Goal: Task Accomplishment & Management: Manage account settings

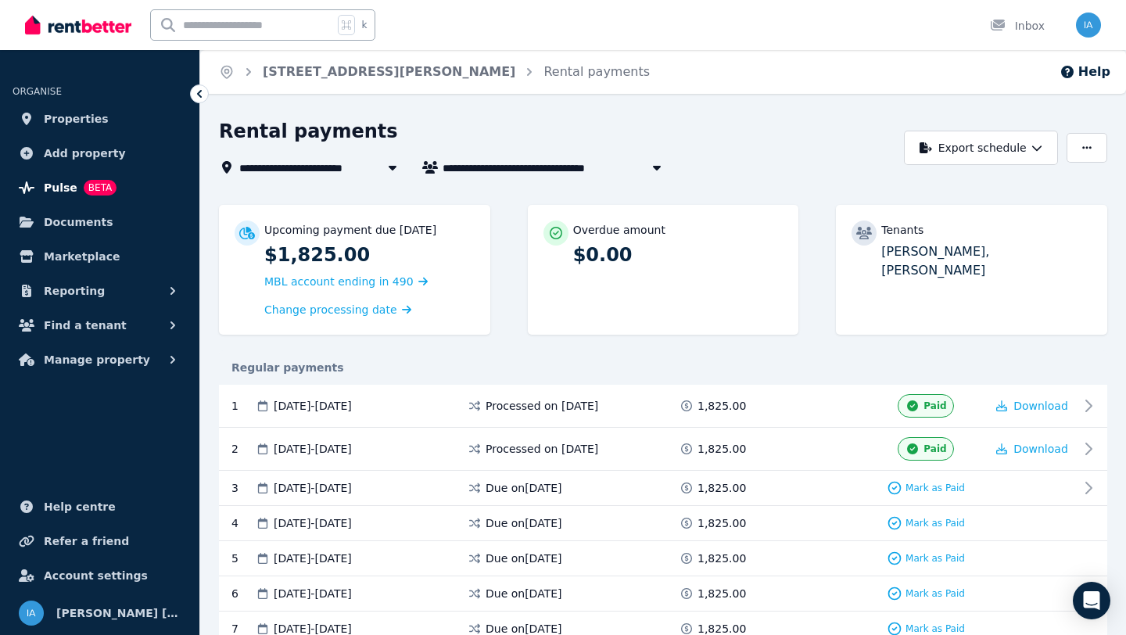
click at [63, 190] on span "Pulse" at bounding box center [61, 187] width 34 height 19
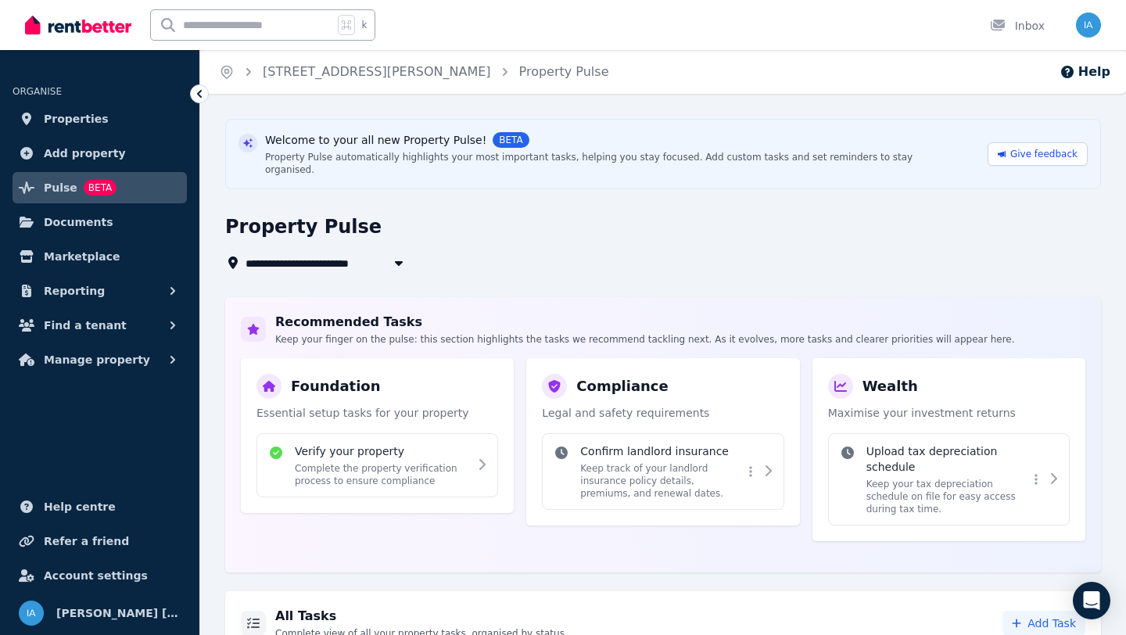
scroll to position [178, 0]
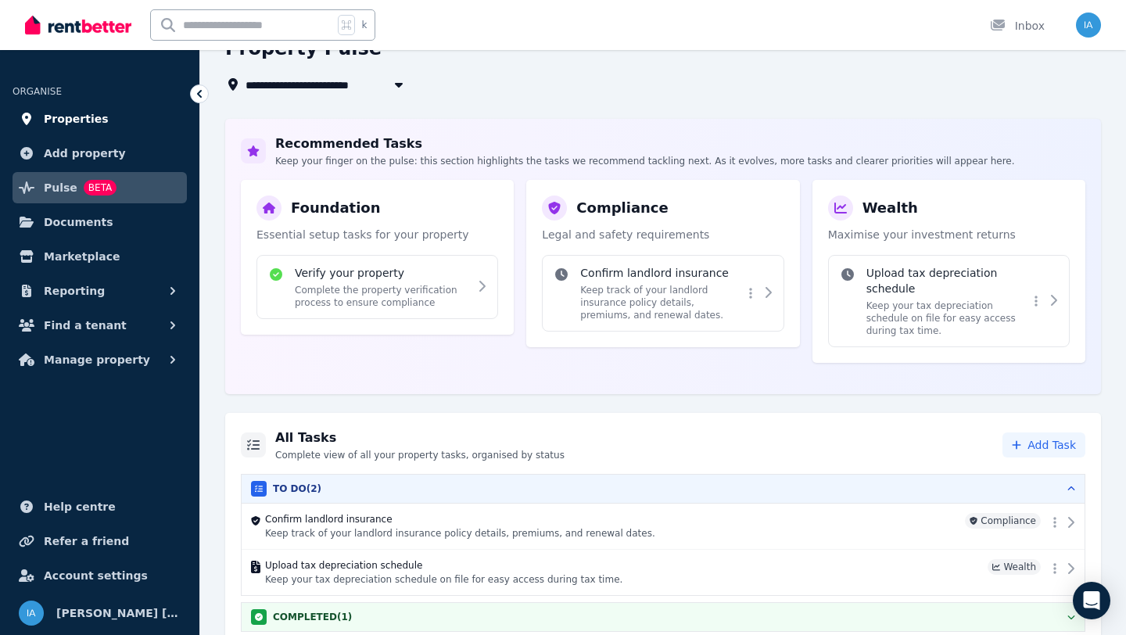
click at [81, 116] on span "Properties" at bounding box center [76, 119] width 65 height 19
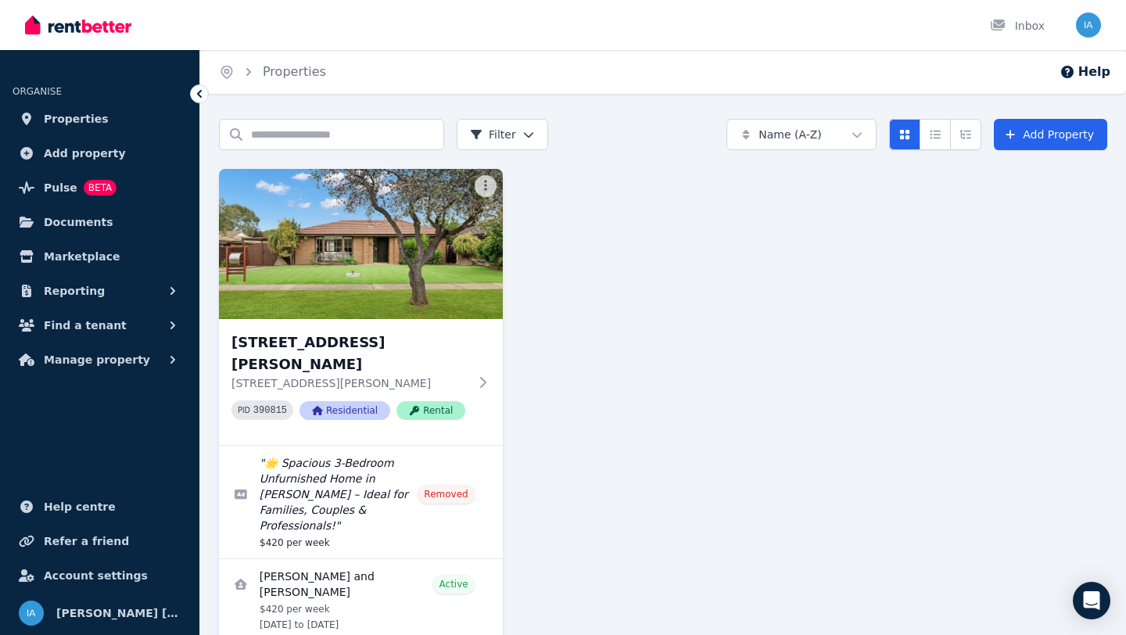
scroll to position [34, 0]
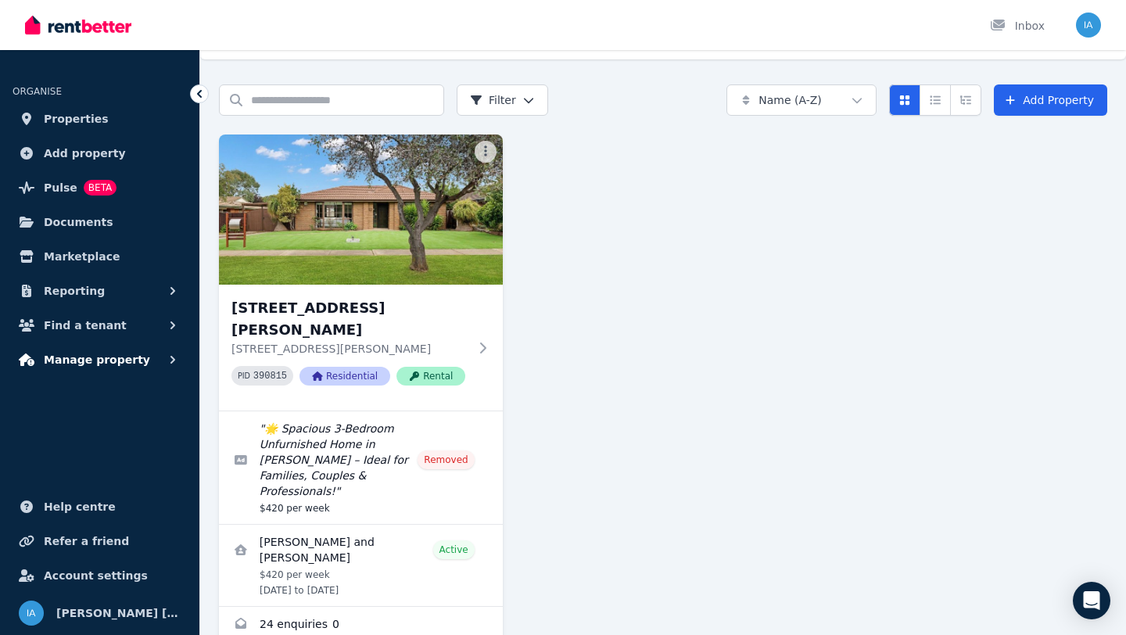
click at [149, 360] on button "Manage property" at bounding box center [100, 359] width 174 height 31
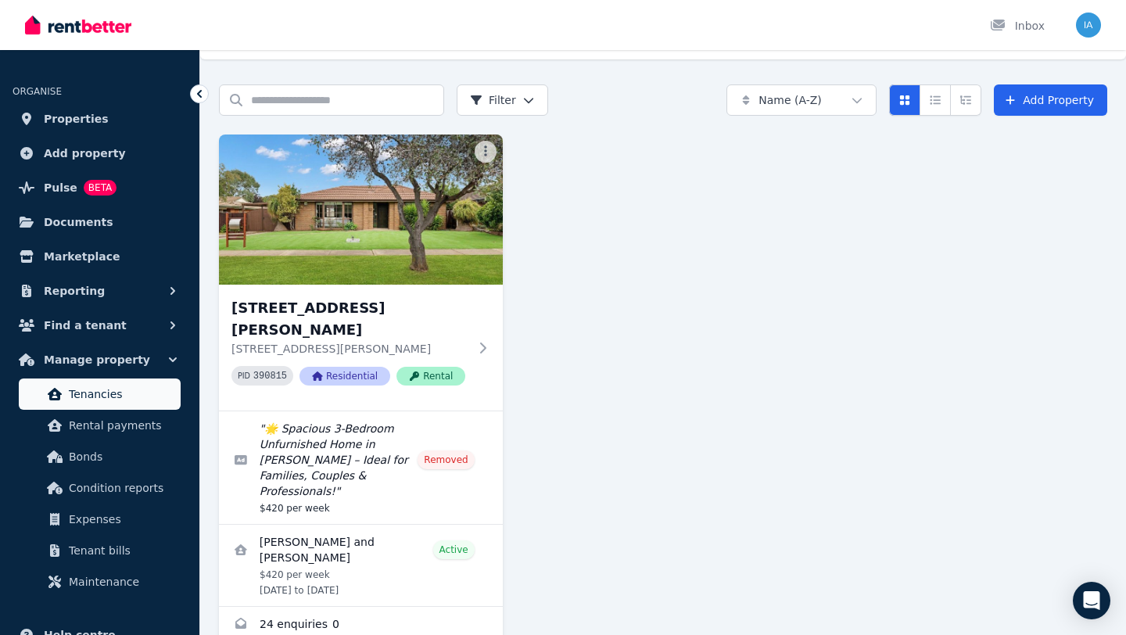
click at [120, 408] on link "Tenancies" at bounding box center [100, 394] width 162 height 31
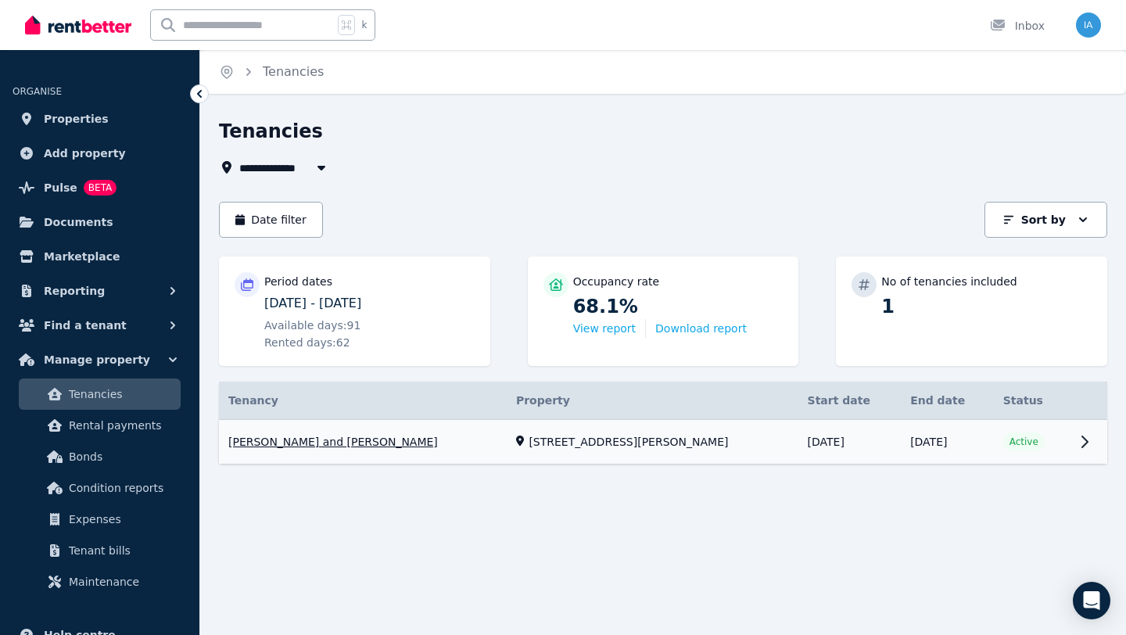
click at [340, 442] on link "View property details" at bounding box center [663, 442] width 889 height 45
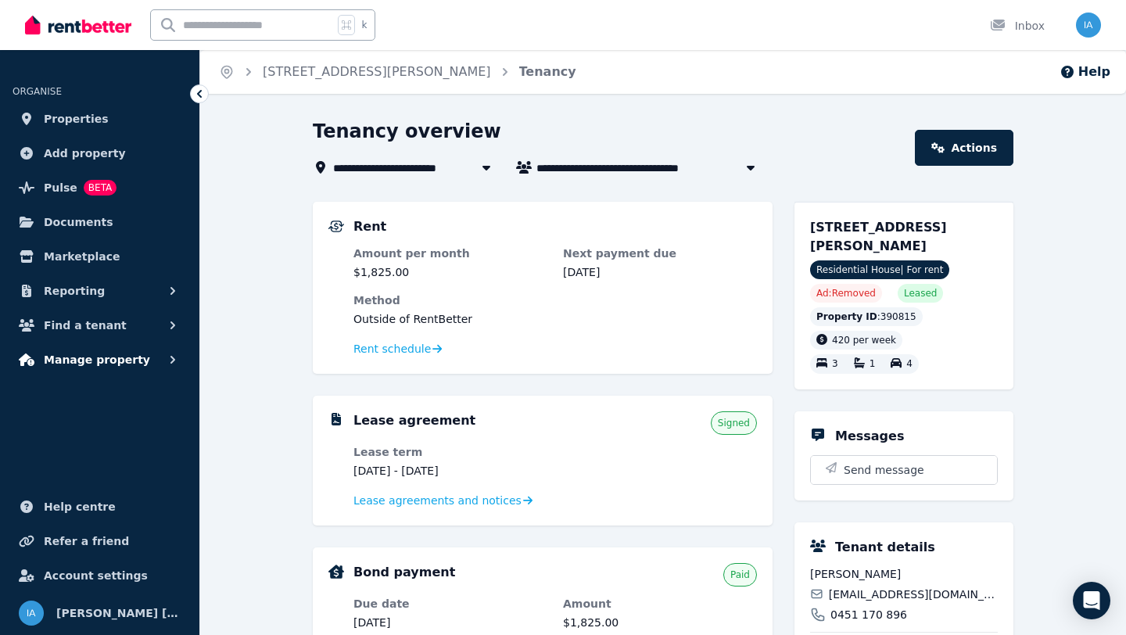
click at [172, 363] on icon "button" at bounding box center [173, 360] width 16 height 16
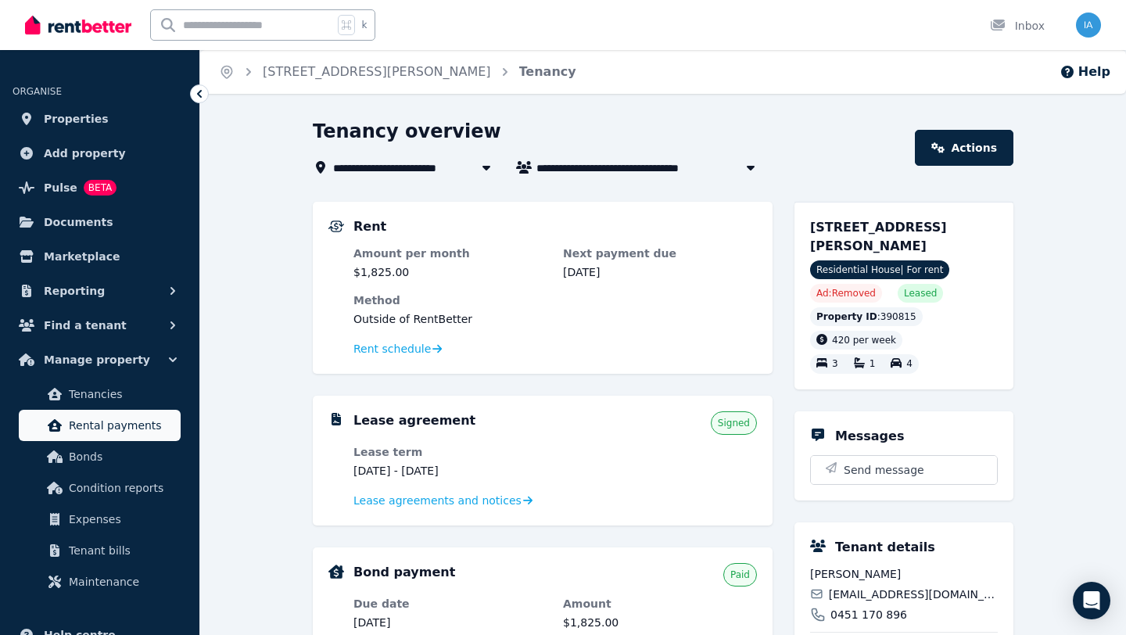
click at [133, 426] on span "Rental payments" at bounding box center [122, 425] width 106 height 19
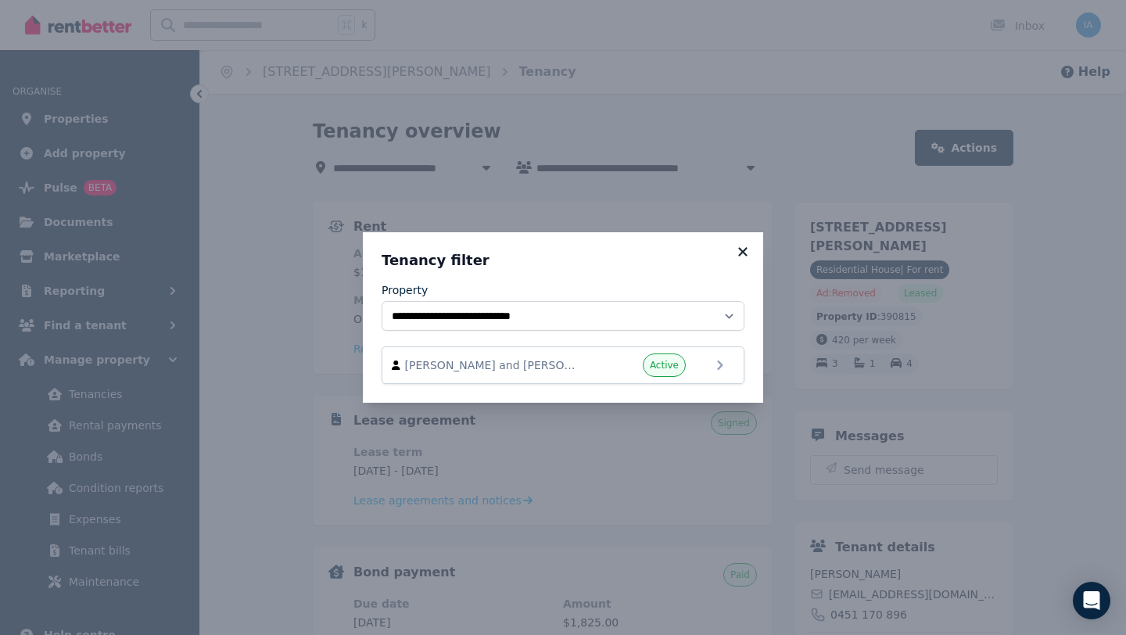
click at [750, 257] on icon at bounding box center [743, 252] width 16 height 14
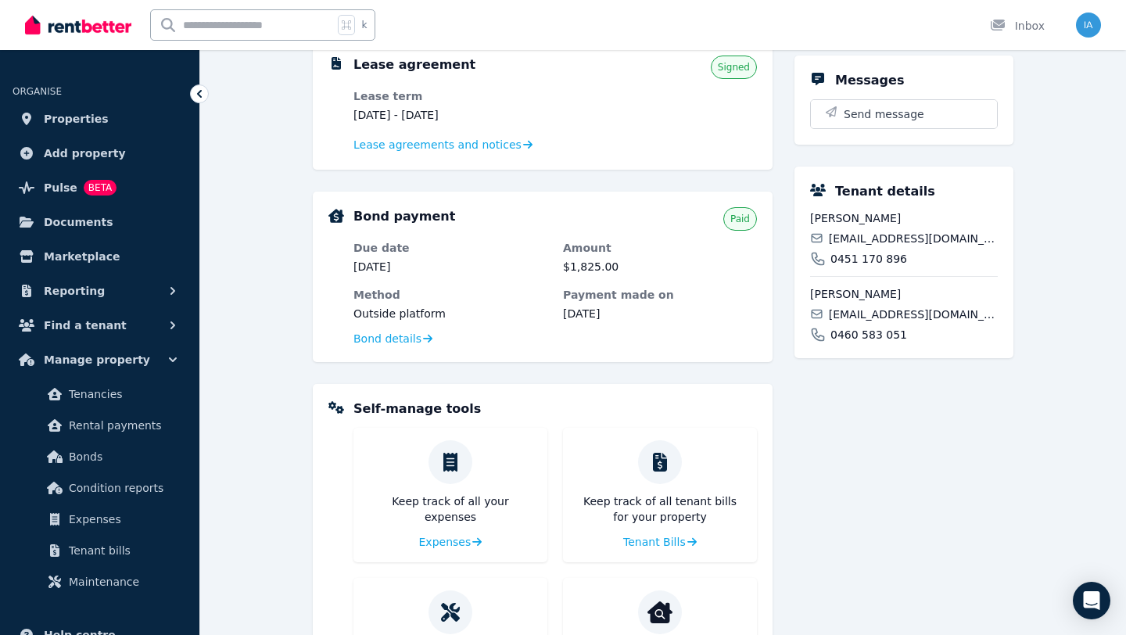
scroll to position [493, 0]
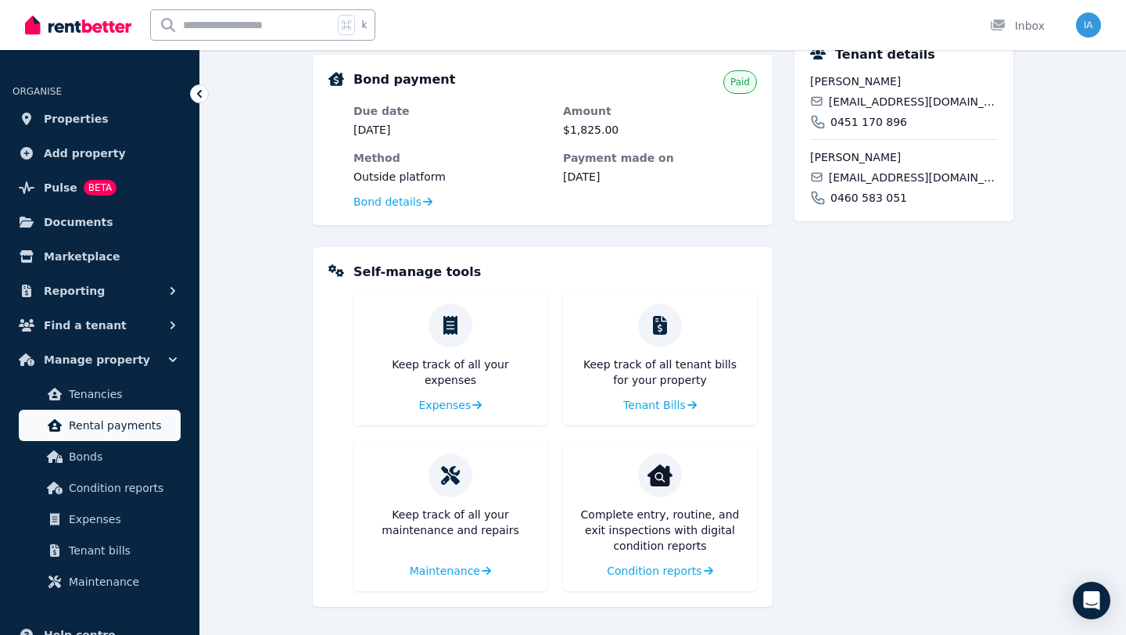
click at [107, 431] on span "Rental payments" at bounding box center [122, 425] width 106 height 19
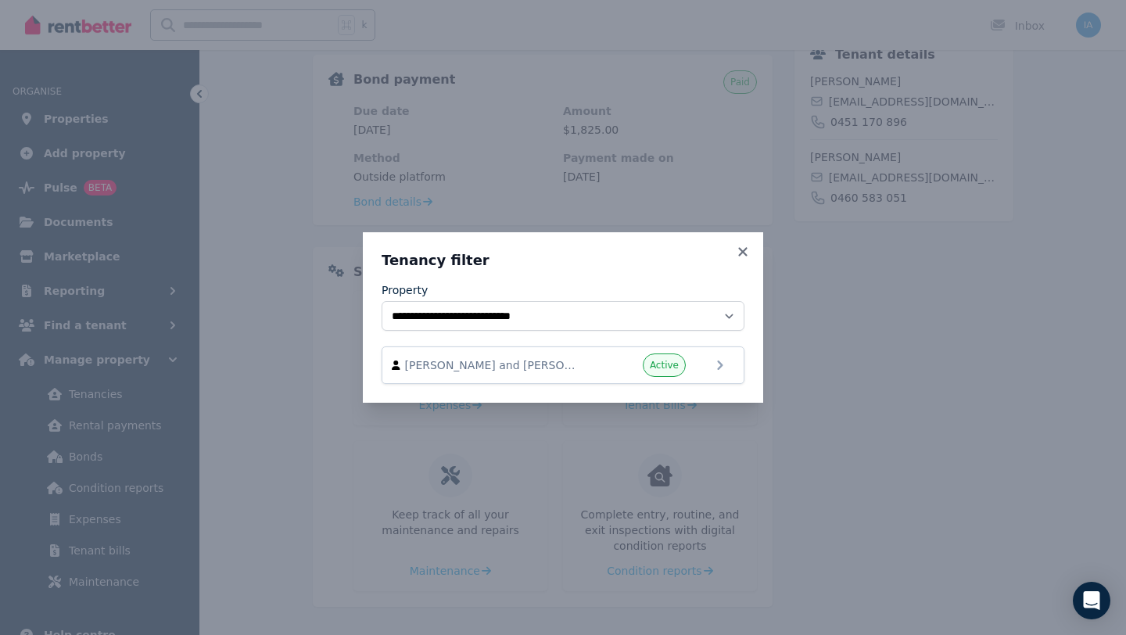
click at [733, 252] on h3 "Tenancy filter" at bounding box center [563, 260] width 363 height 19
click at [742, 255] on icon at bounding box center [743, 252] width 16 height 14
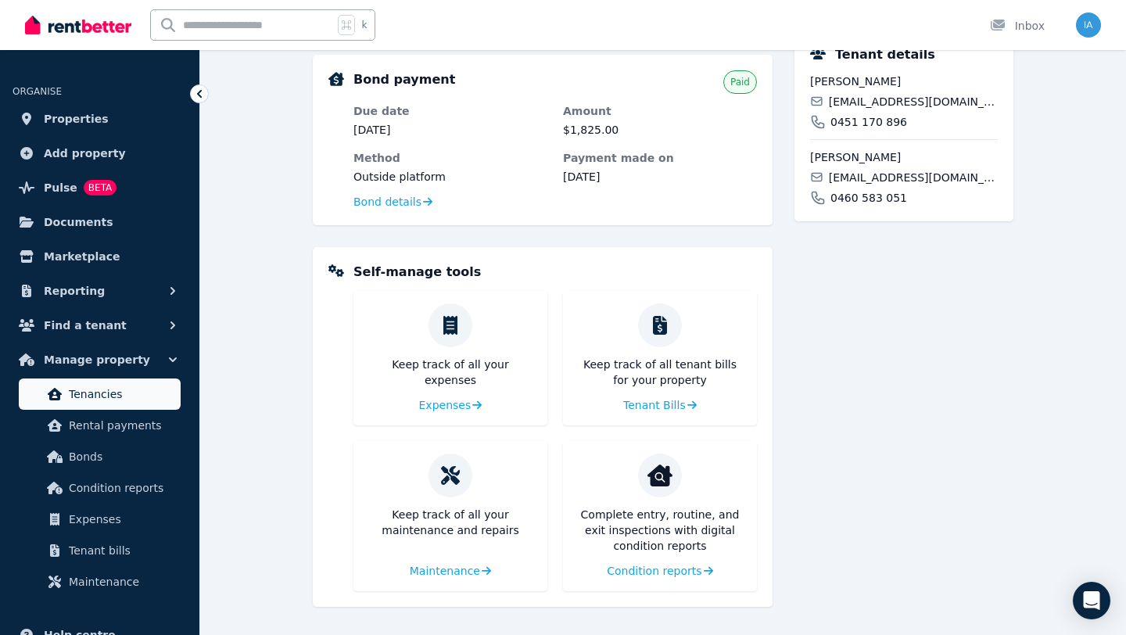
click at [110, 394] on span "Tenancies" at bounding box center [122, 394] width 106 height 19
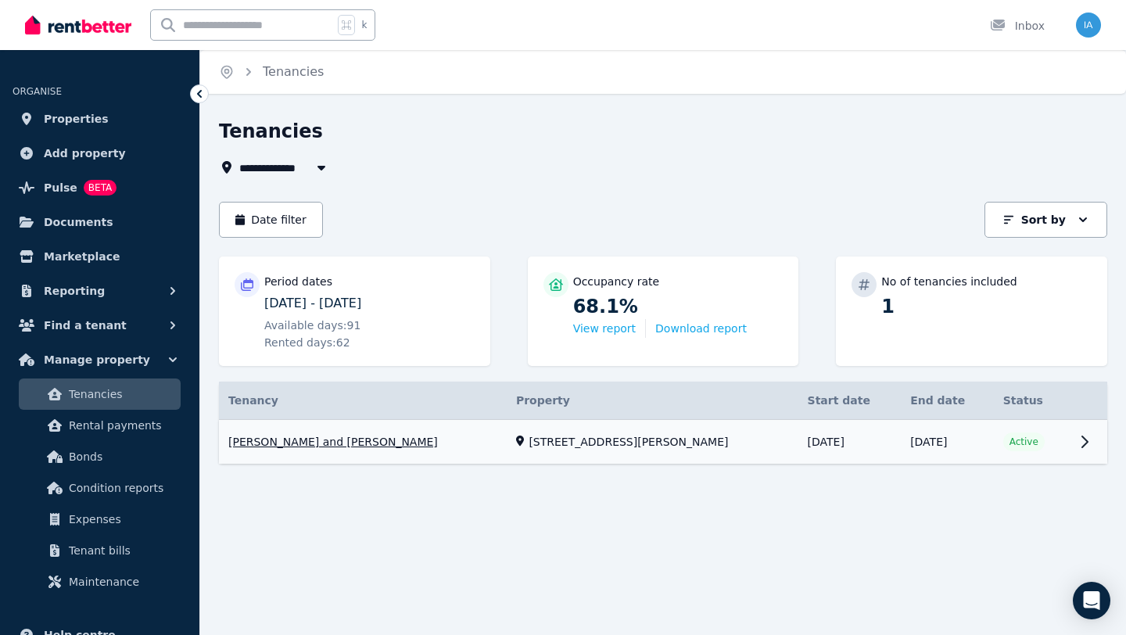
click at [1086, 437] on link "View property details" at bounding box center [663, 442] width 889 height 45
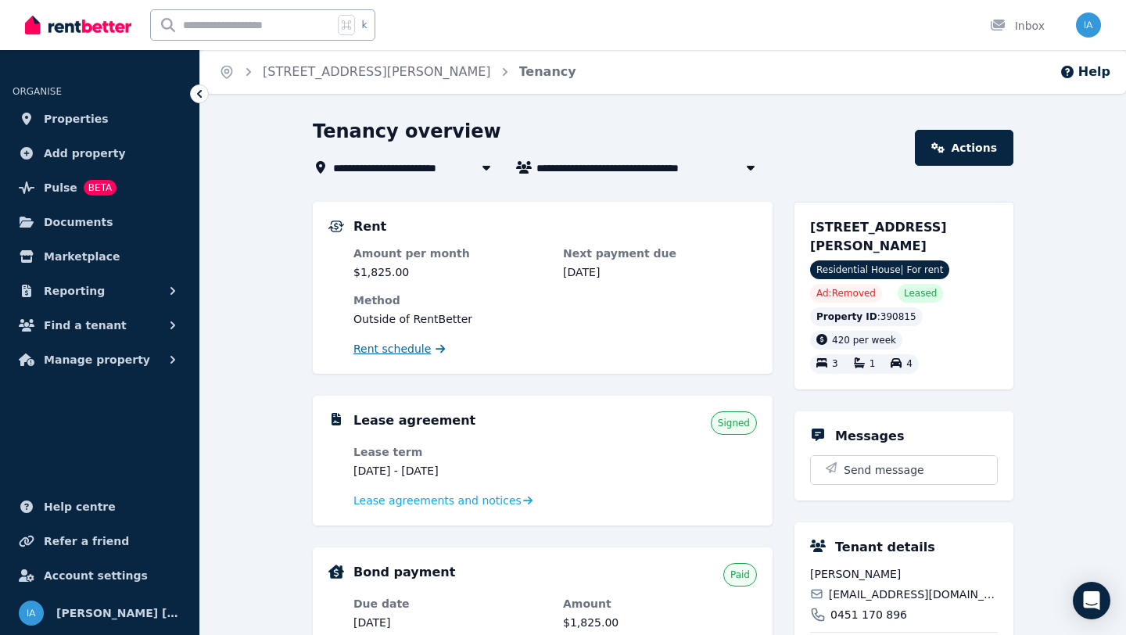
click at [386, 350] on span "Rent schedule" at bounding box center [392, 349] width 77 height 16
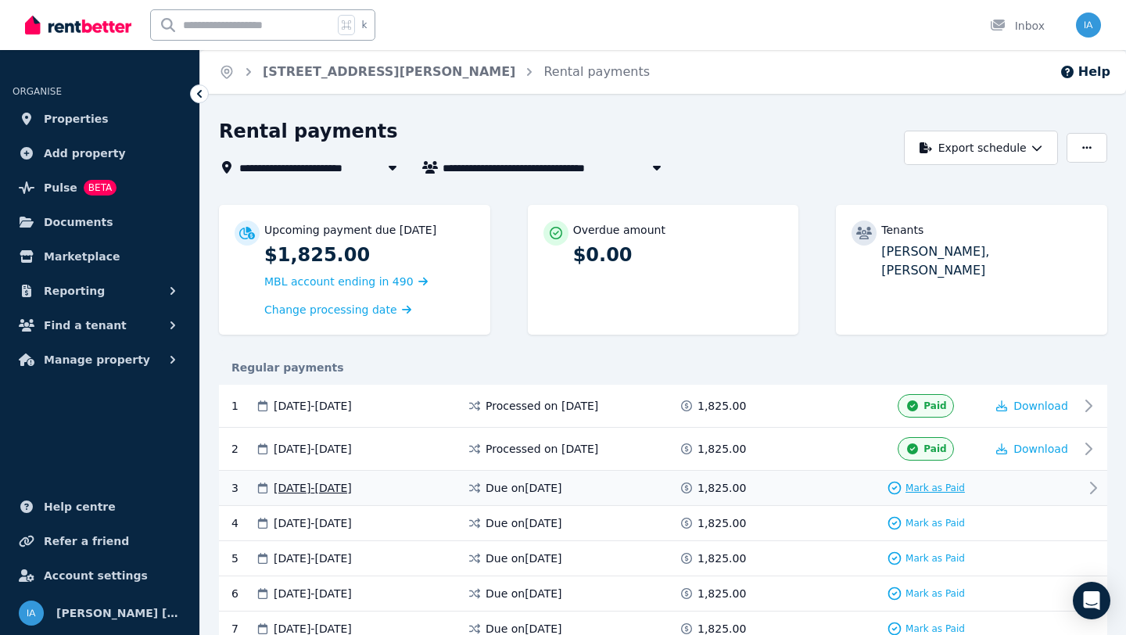
click at [939, 487] on span "Mark as Paid" at bounding box center [935, 488] width 59 height 13
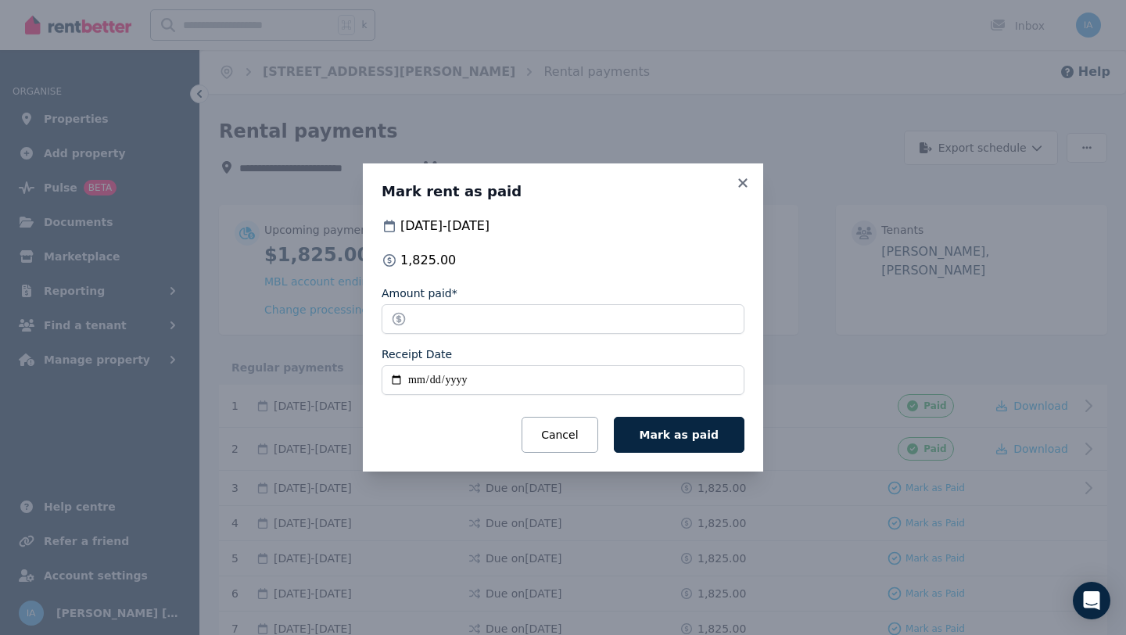
click at [420, 380] on input "Receipt Date" at bounding box center [563, 380] width 363 height 30
click at [396, 379] on input "Receipt Date" at bounding box center [563, 380] width 363 height 30
type input "**********"
click at [683, 437] on span "Mark as paid" at bounding box center [679, 435] width 79 height 13
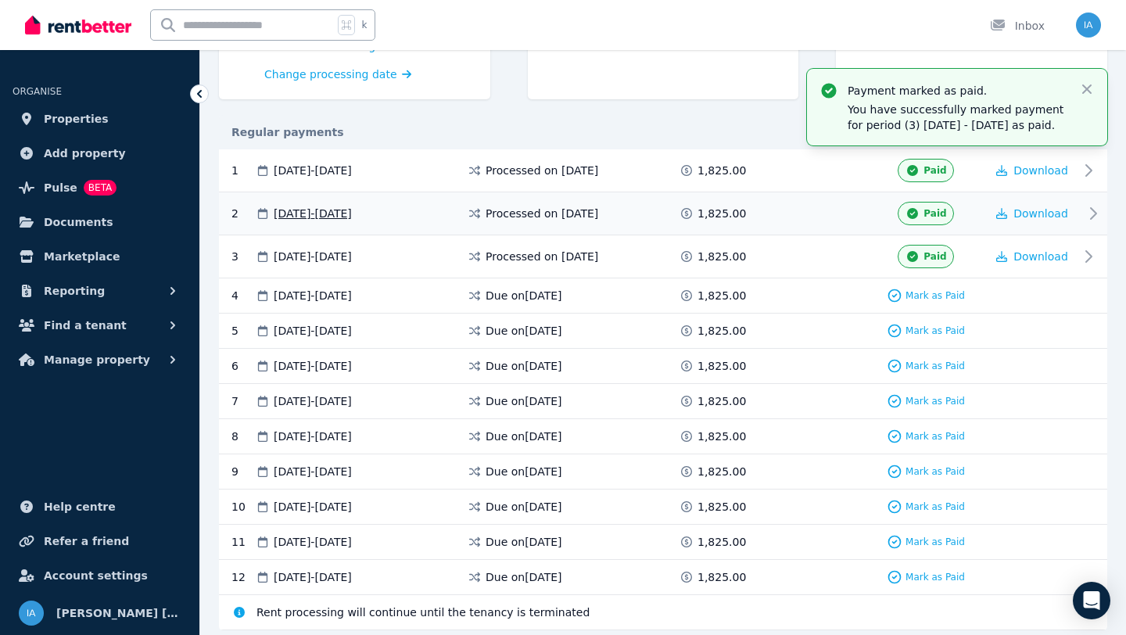
scroll to position [286, 0]
